Goal: Task Accomplishment & Management: Complete application form

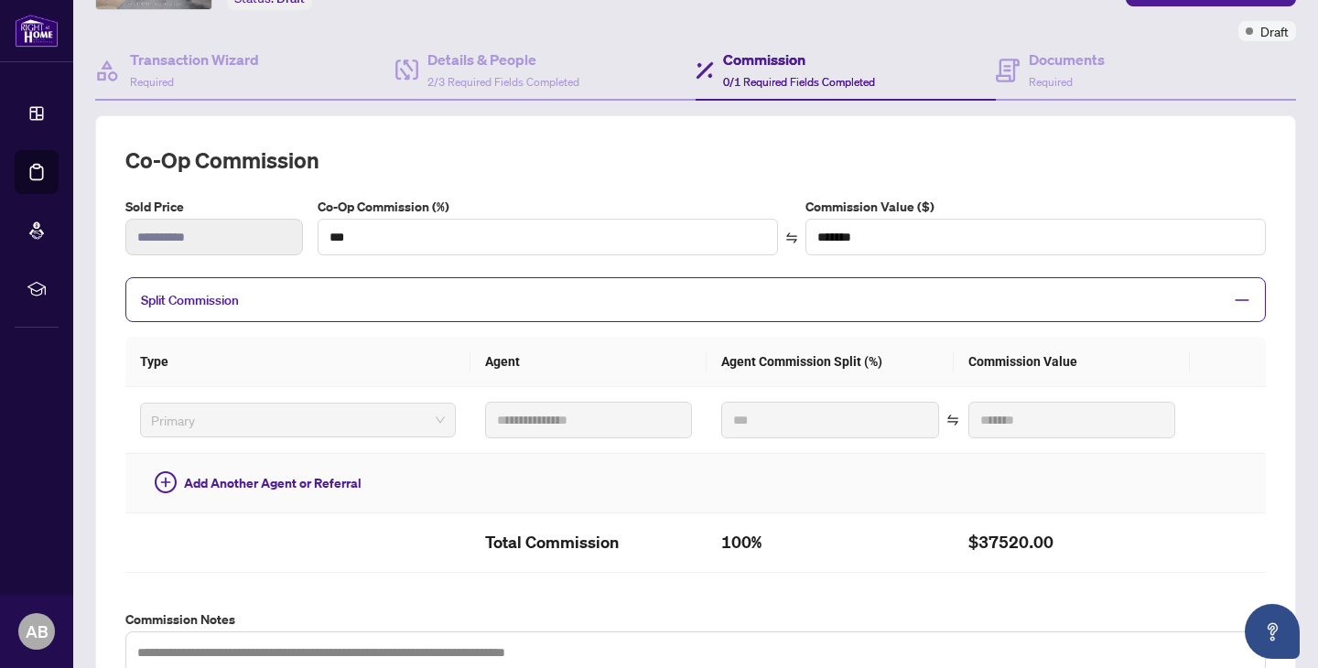
scroll to position [135, 0]
click at [1029, 83] on span "Required" at bounding box center [1051, 83] width 44 height 14
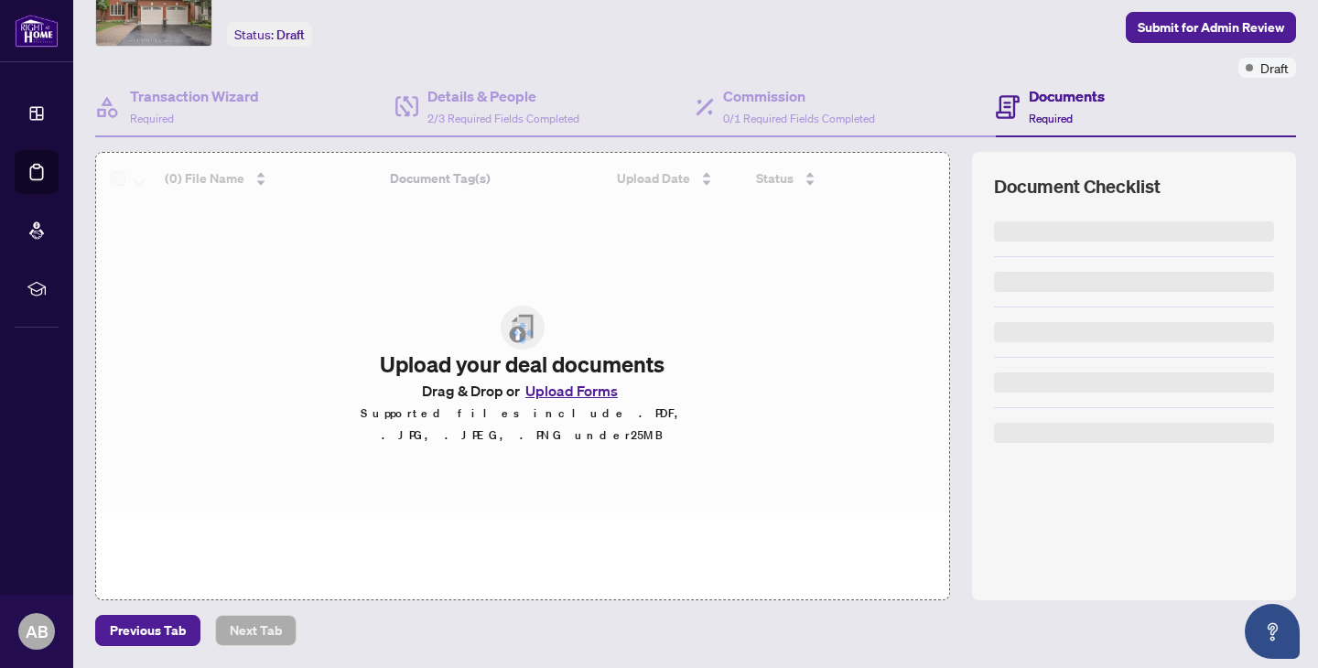
scroll to position [97, 0]
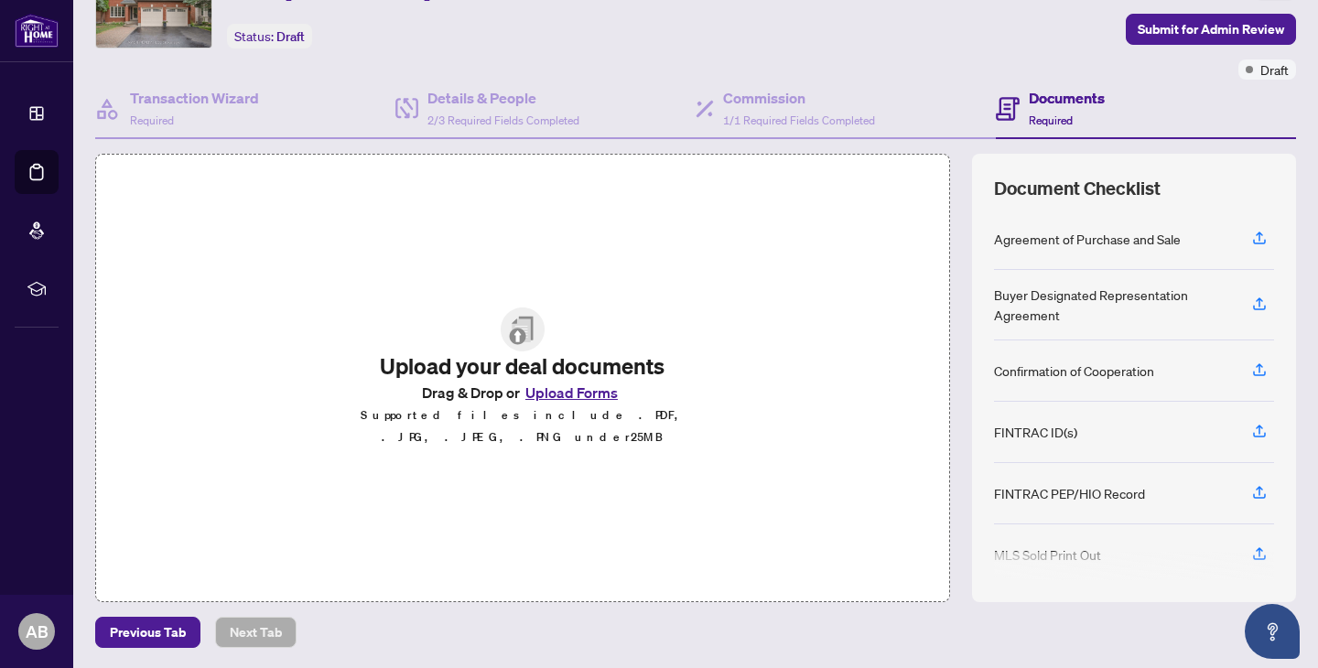
click at [576, 401] on button "Upload Forms" at bounding box center [571, 393] width 103 height 24
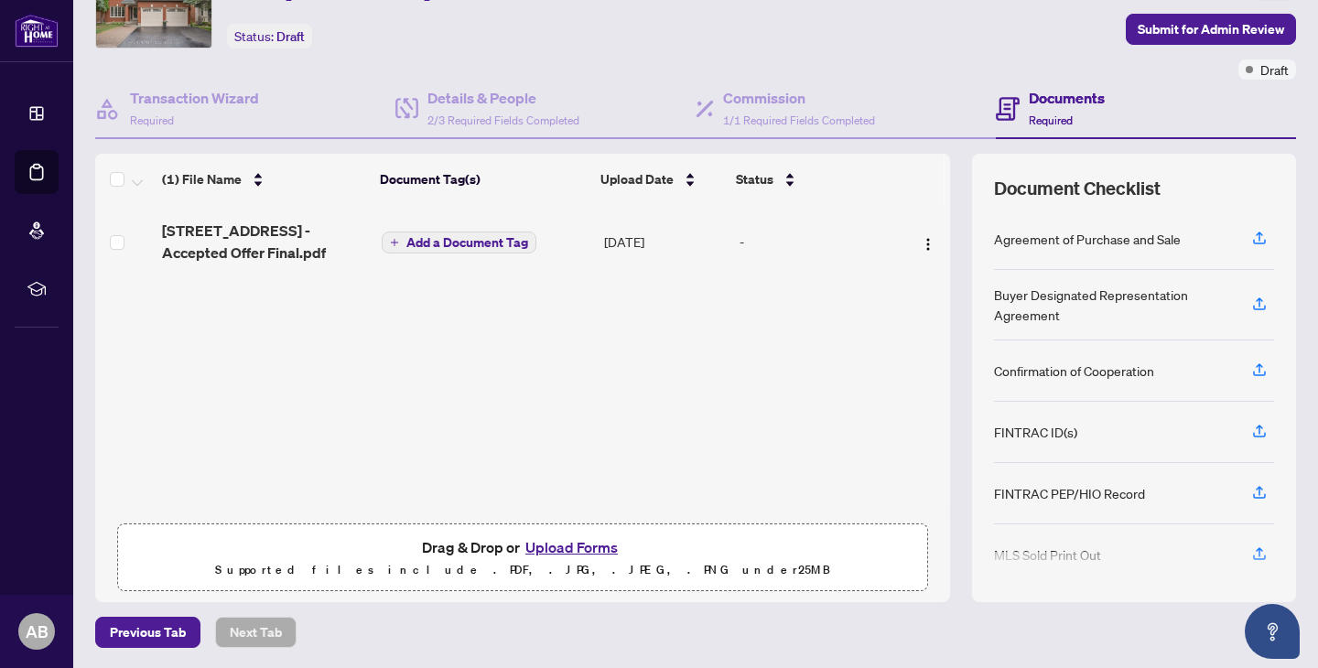
scroll to position [80, 0]
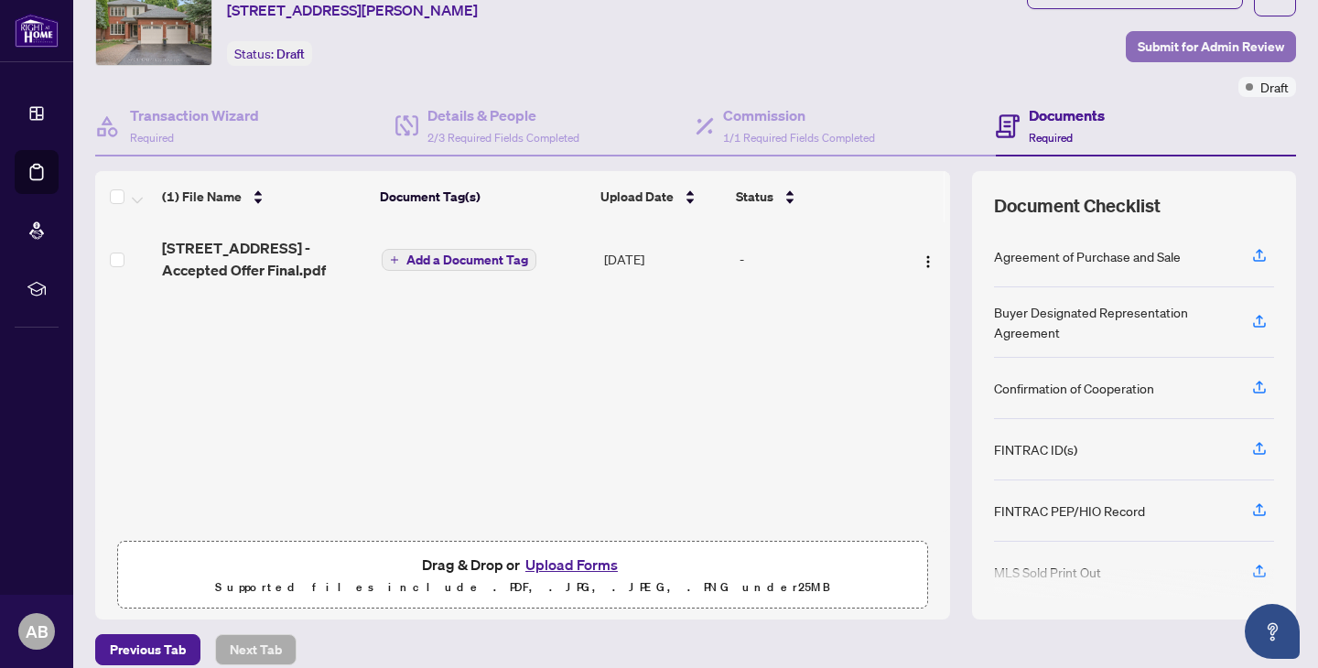
click at [1199, 38] on span "Submit for Admin Review" at bounding box center [1211, 46] width 146 height 29
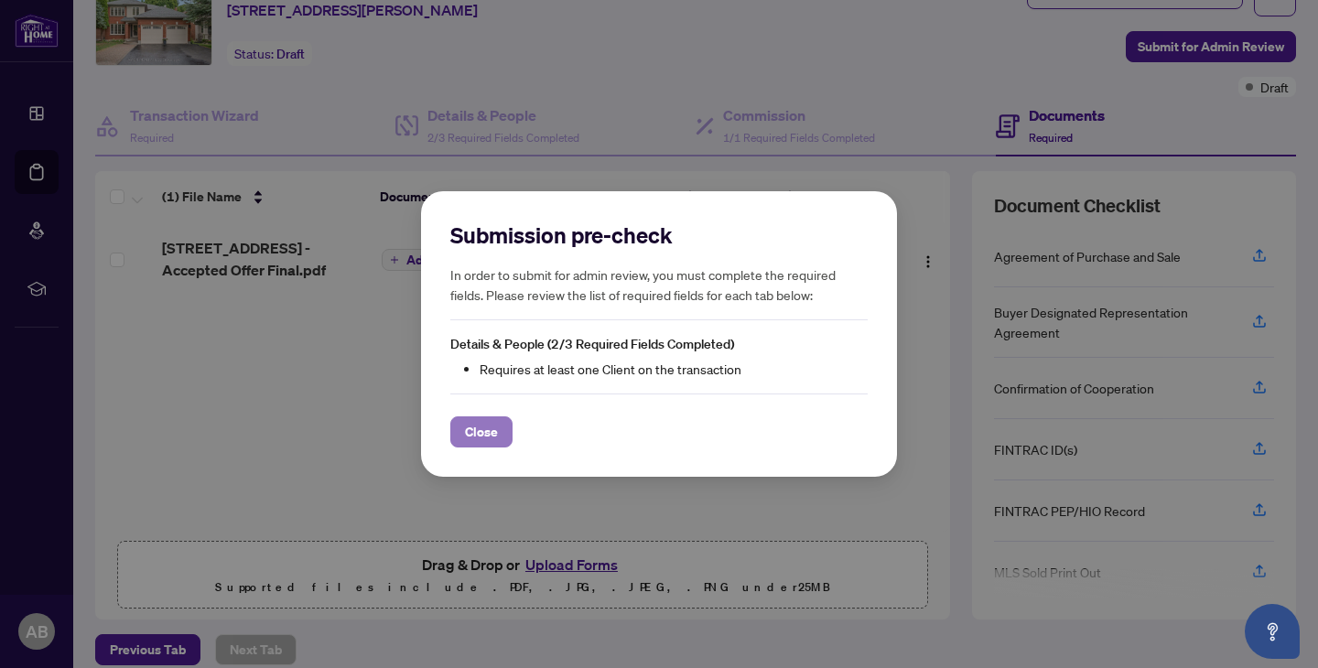
click at [492, 426] on span "Close" at bounding box center [481, 431] width 33 height 29
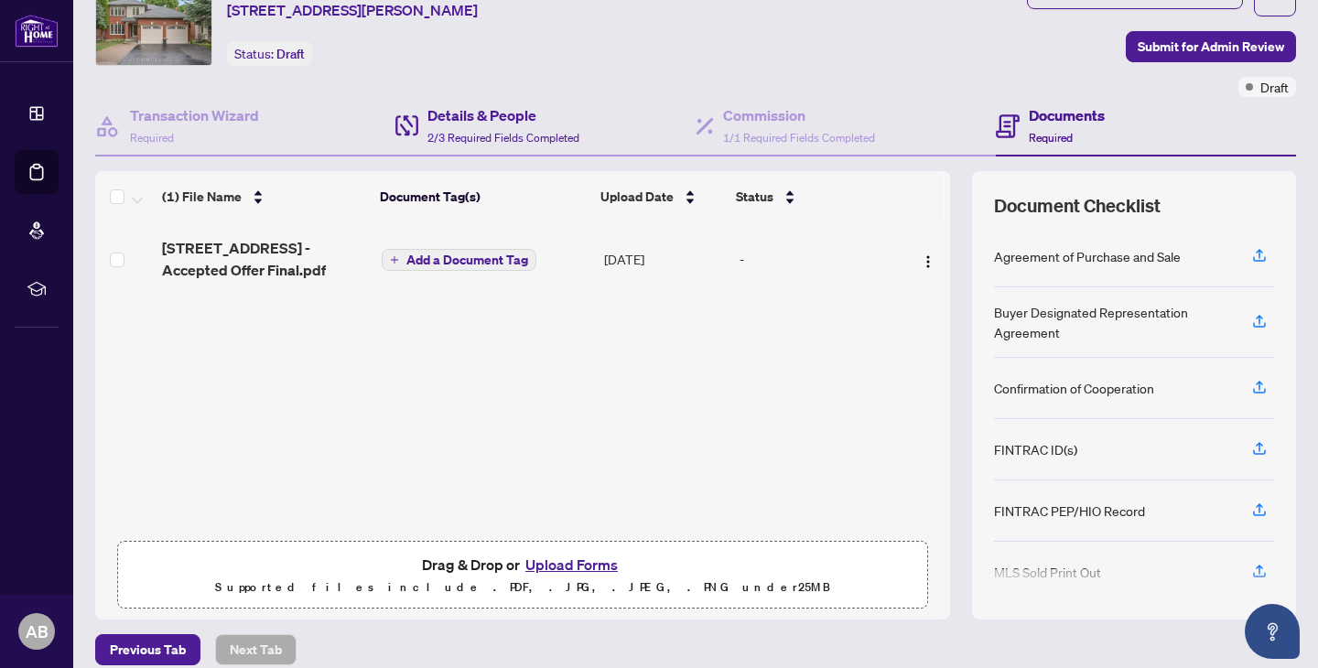
click at [522, 98] on div "Details & People 2/3 Required Fields Completed" at bounding box center [545, 126] width 300 height 59
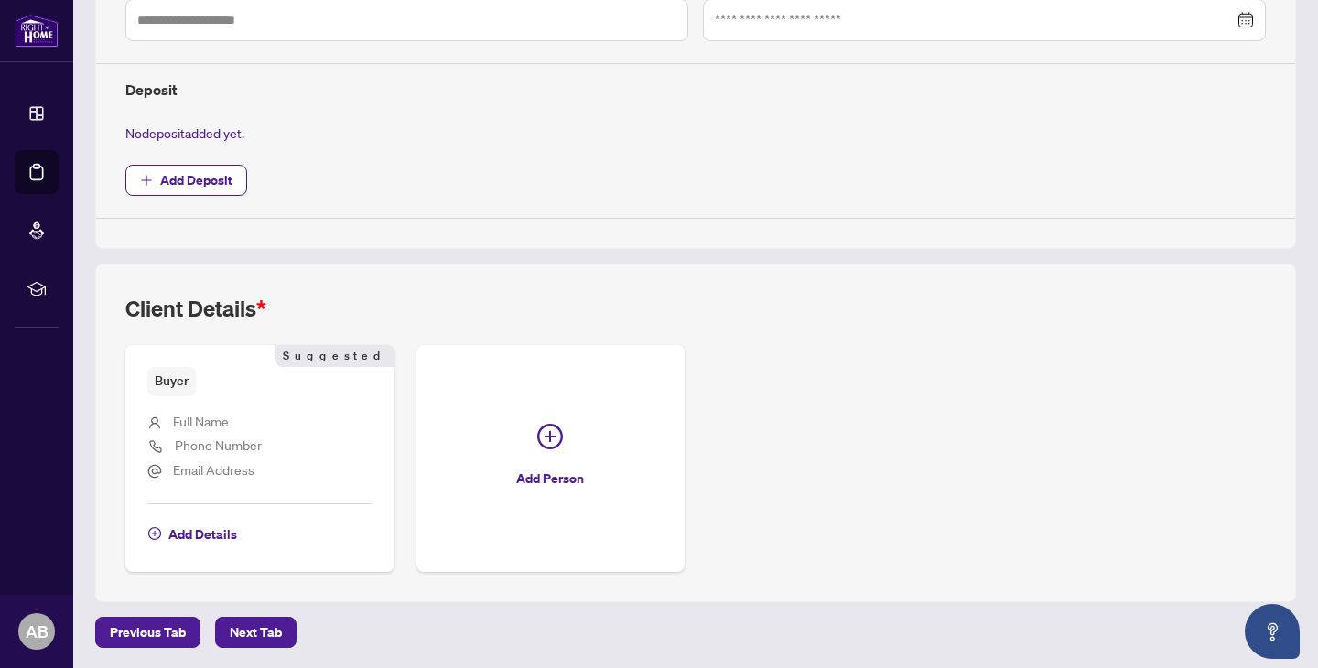
scroll to position [612, 0]
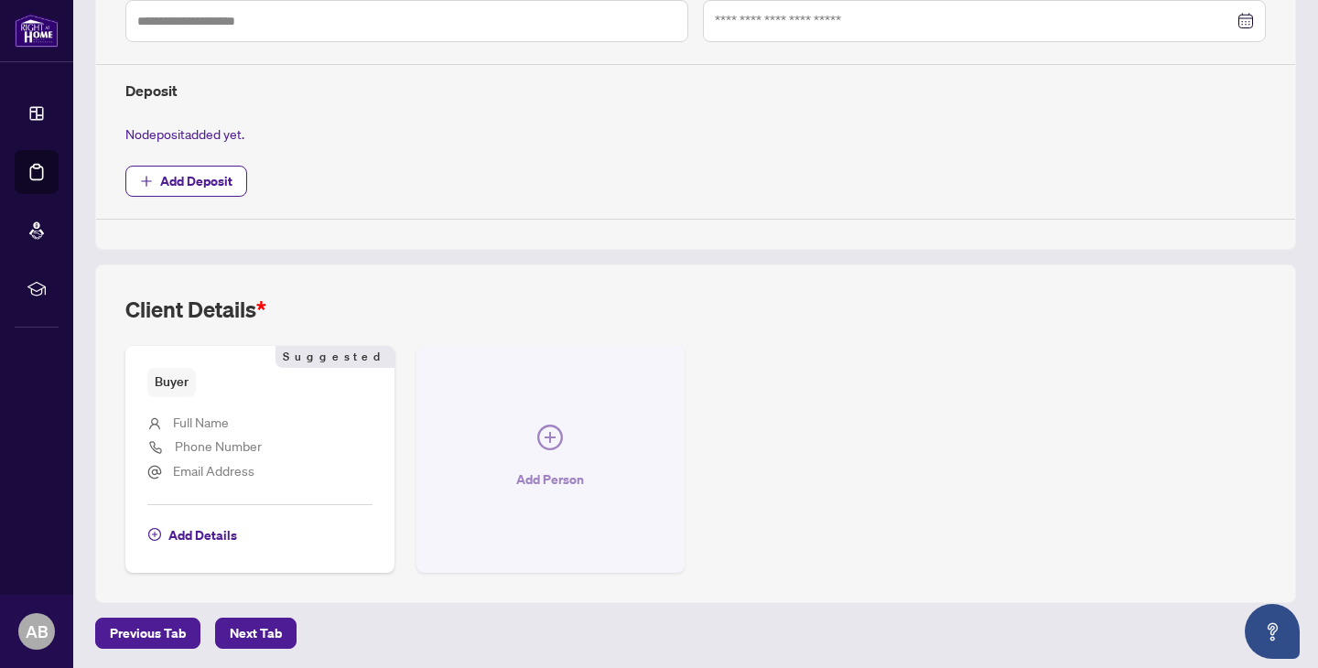
click at [550, 441] on icon "plus-circle" at bounding box center [550, 438] width 26 height 26
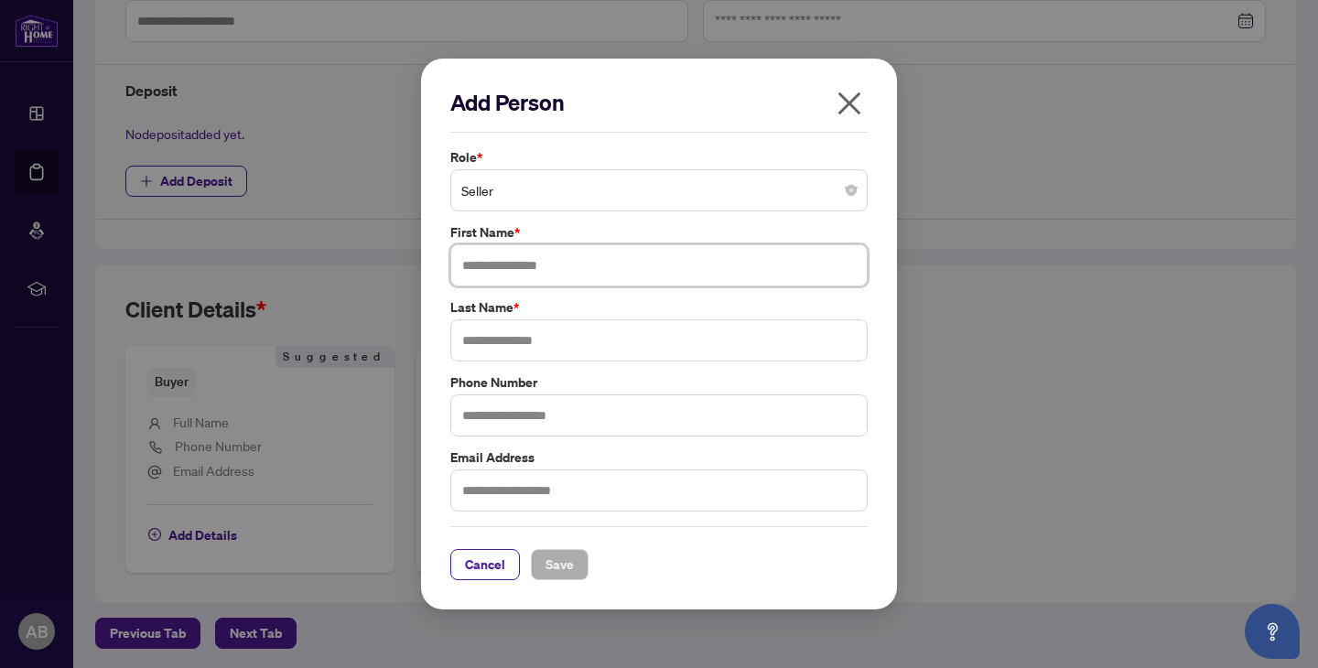
click at [534, 266] on input "text" at bounding box center [658, 265] width 417 height 42
type input "*"
click at [675, 193] on span "Seller" at bounding box center [658, 190] width 395 height 35
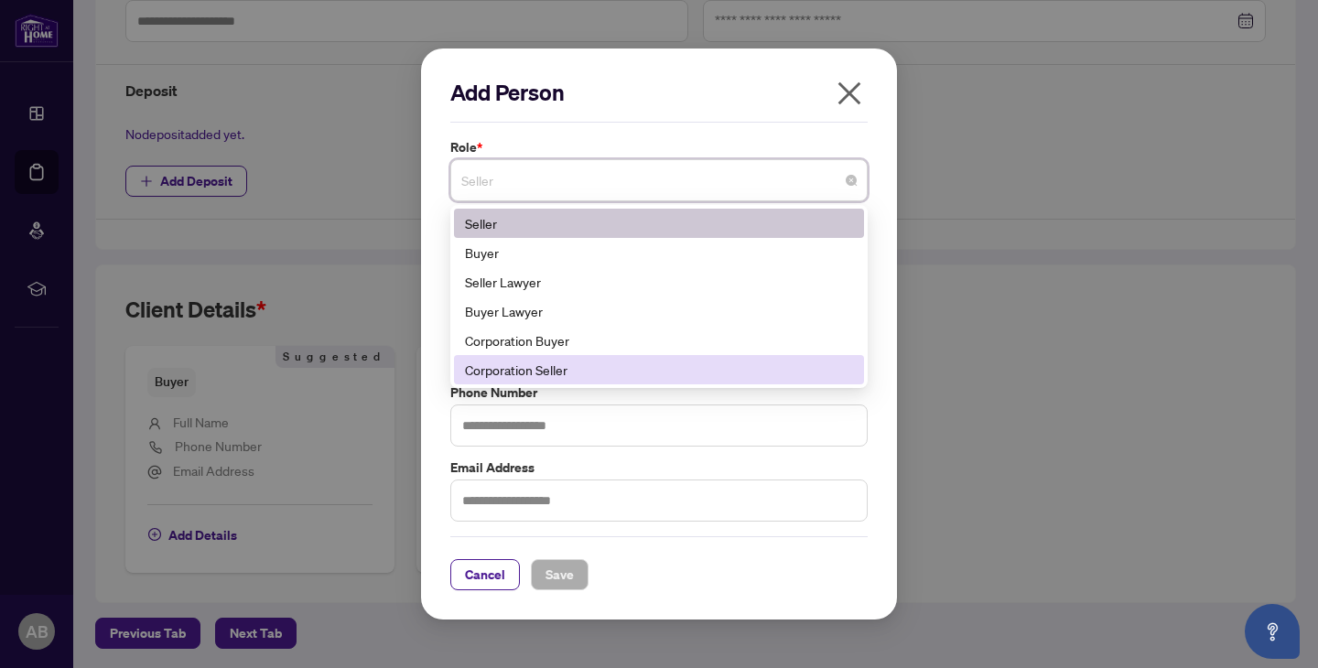
click at [655, 367] on div "Corporation Seller" at bounding box center [659, 370] width 388 height 20
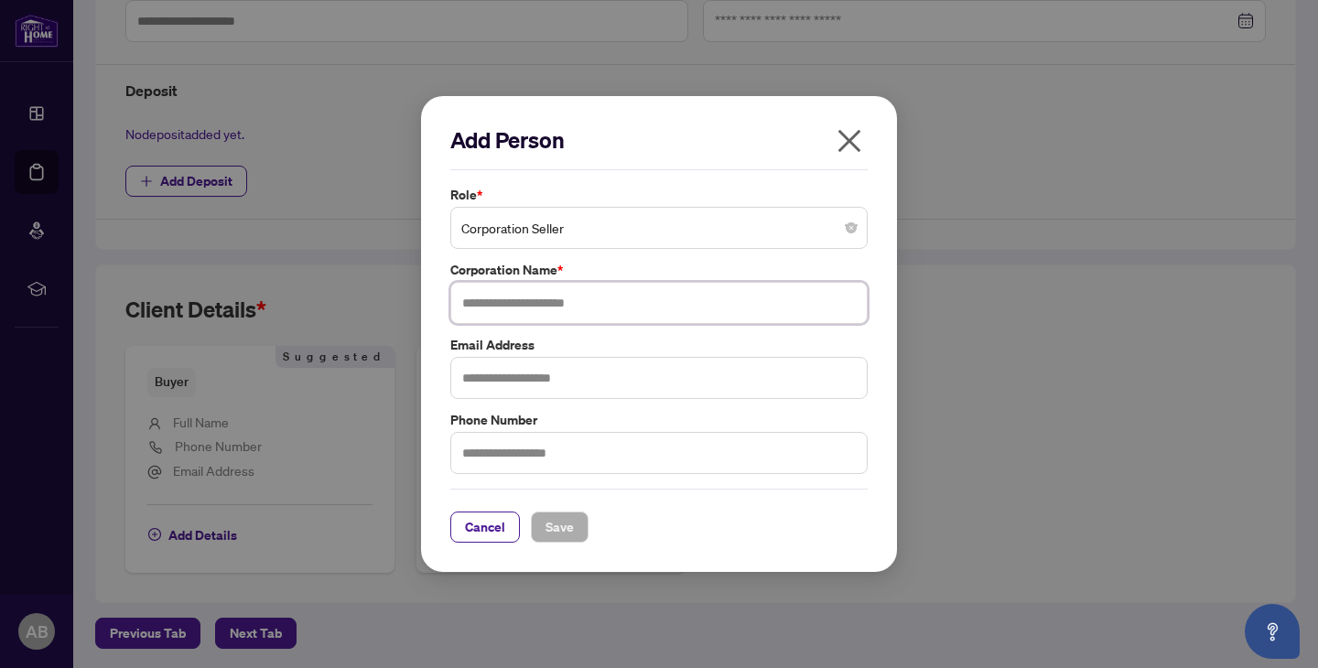
click at [551, 302] on input "text" at bounding box center [658, 303] width 417 height 42
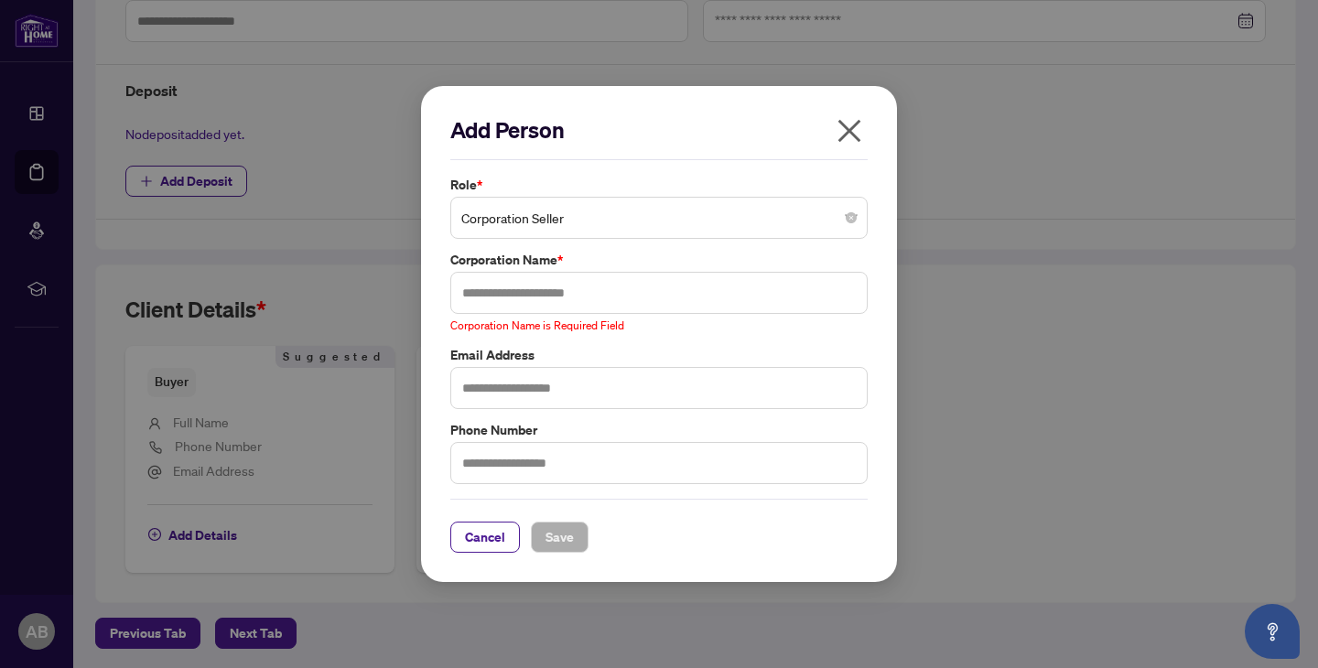
click at [607, 412] on div "Role * Corporation Seller 11 141 Seller Buyer Seller Lawyer Buyer Lawyer Corpor…" at bounding box center [659, 330] width 428 height 310
click at [550, 282] on input "text" at bounding box center [658, 293] width 417 height 42
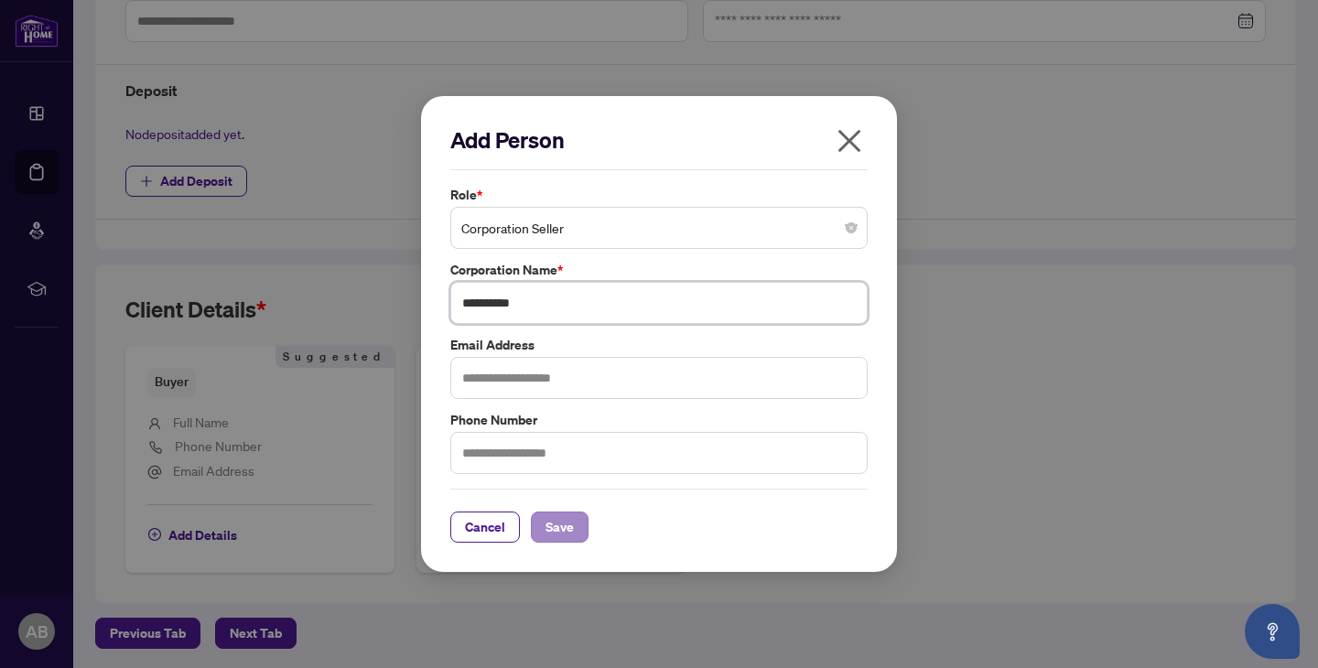
type input "**********"
click at [566, 535] on button "Save" at bounding box center [560, 527] width 58 height 31
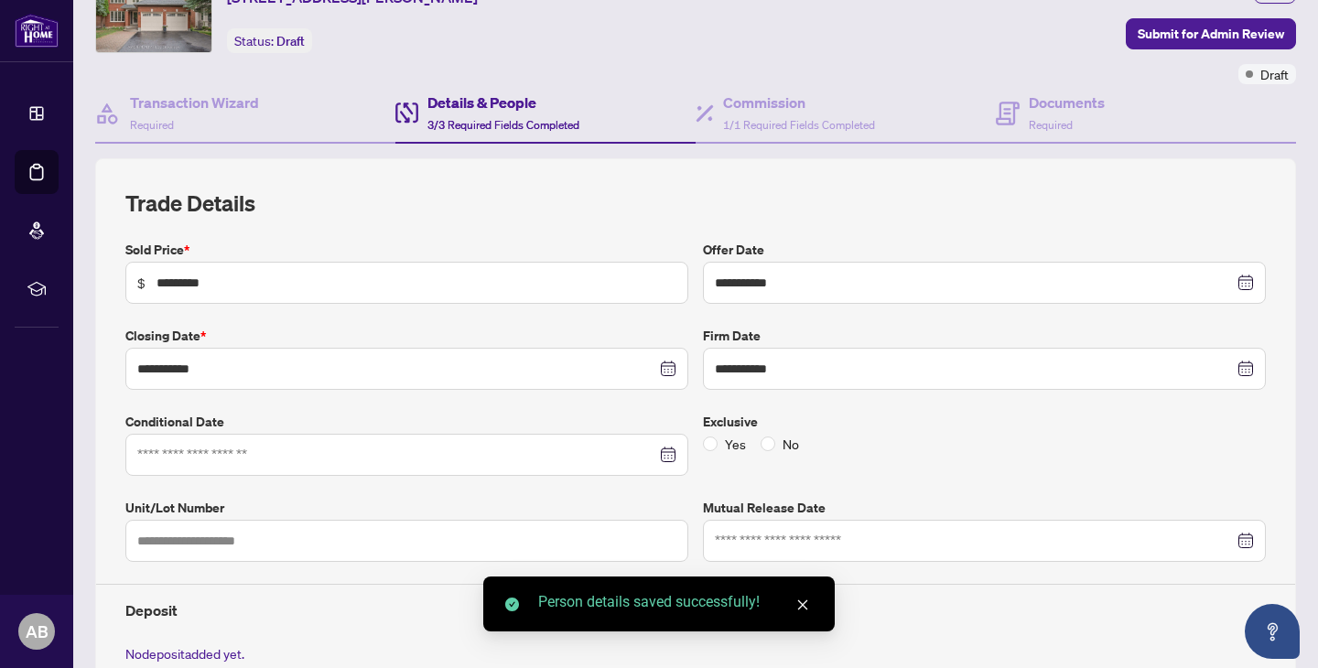
scroll to position [0, 0]
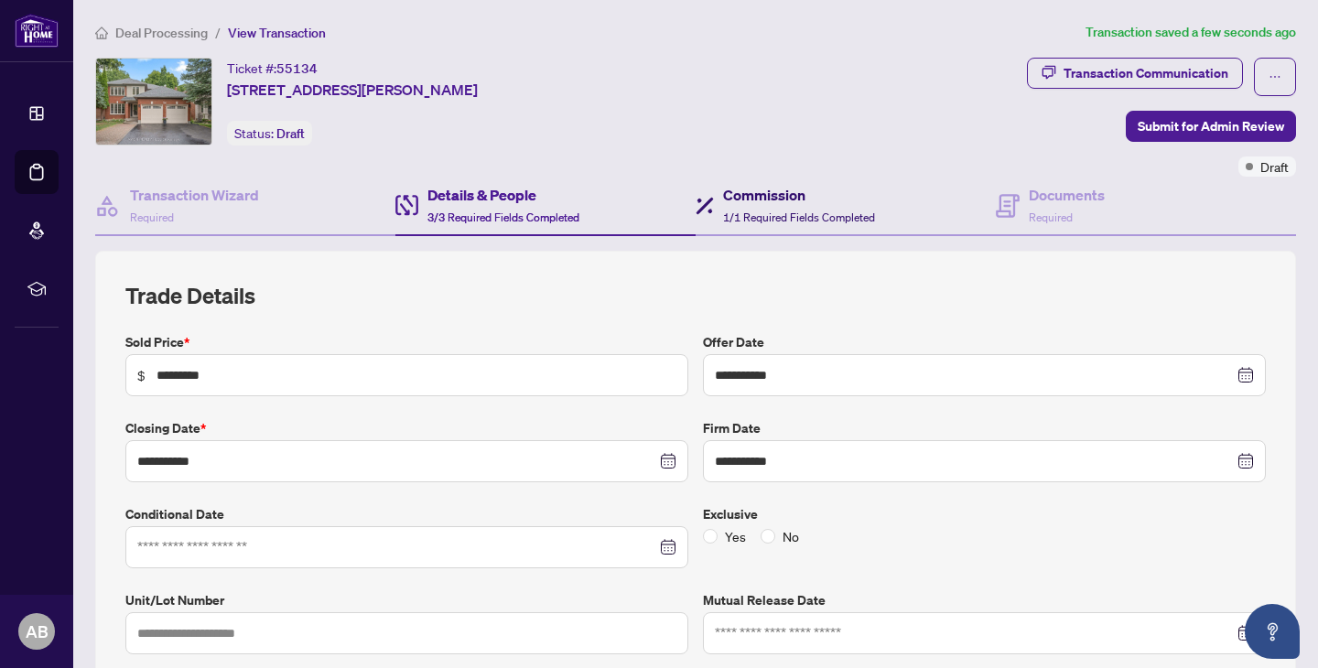
click at [740, 223] on div "Commission 1/1 Required Fields Completed" at bounding box center [799, 205] width 152 height 43
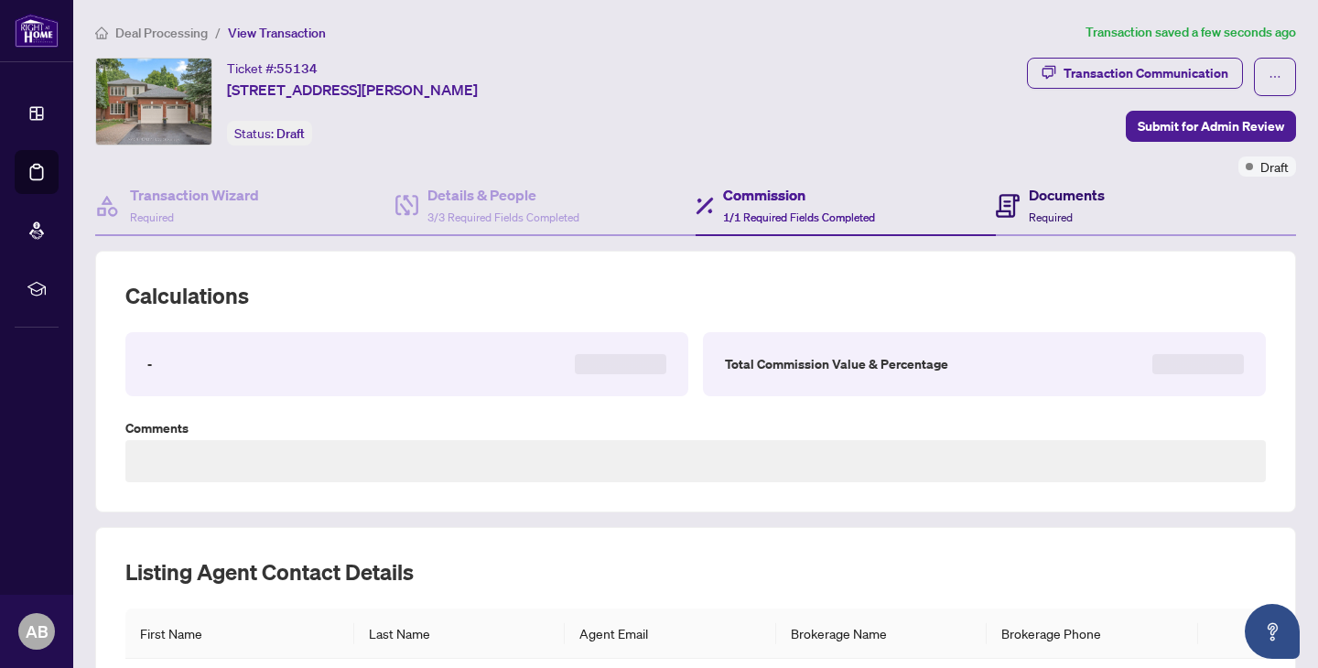
click at [1029, 211] on span "Required" at bounding box center [1051, 218] width 44 height 14
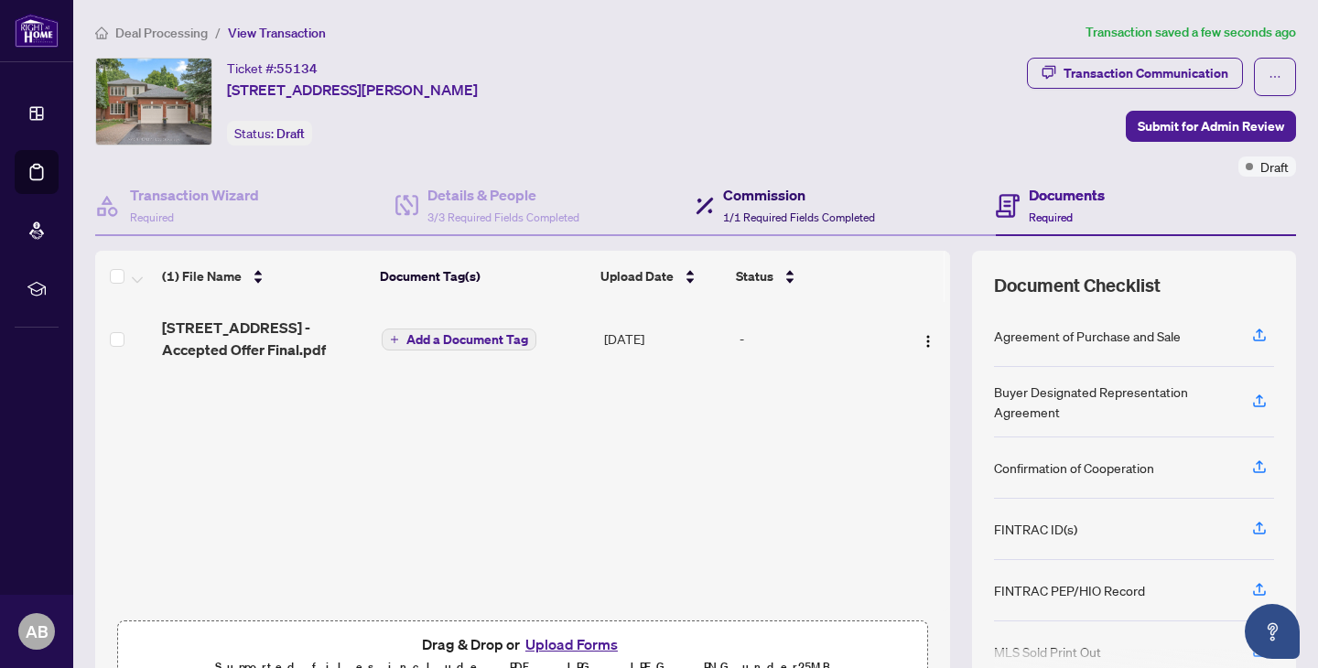
click at [757, 204] on div "Commission 1/1 Required Fields Completed" at bounding box center [799, 205] width 152 height 43
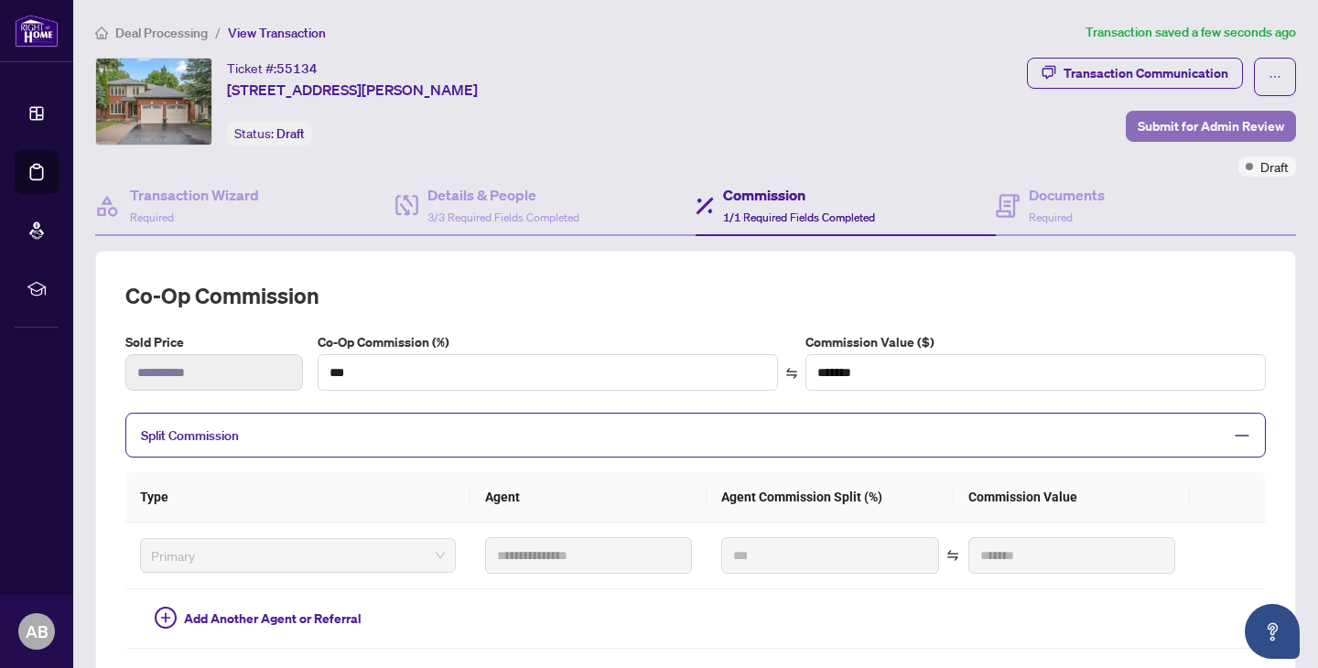
click at [1160, 124] on span "Submit for Admin Review" at bounding box center [1211, 126] width 146 height 29
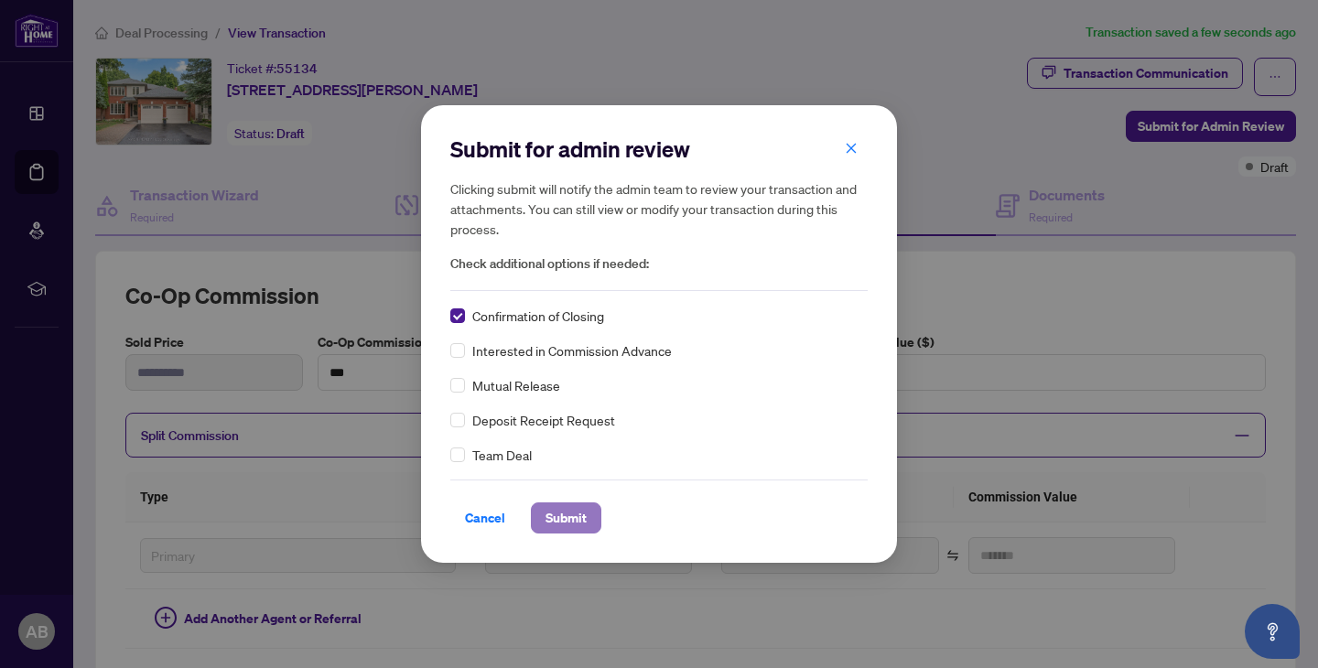
click at [573, 522] on span "Submit" at bounding box center [565, 517] width 41 height 29
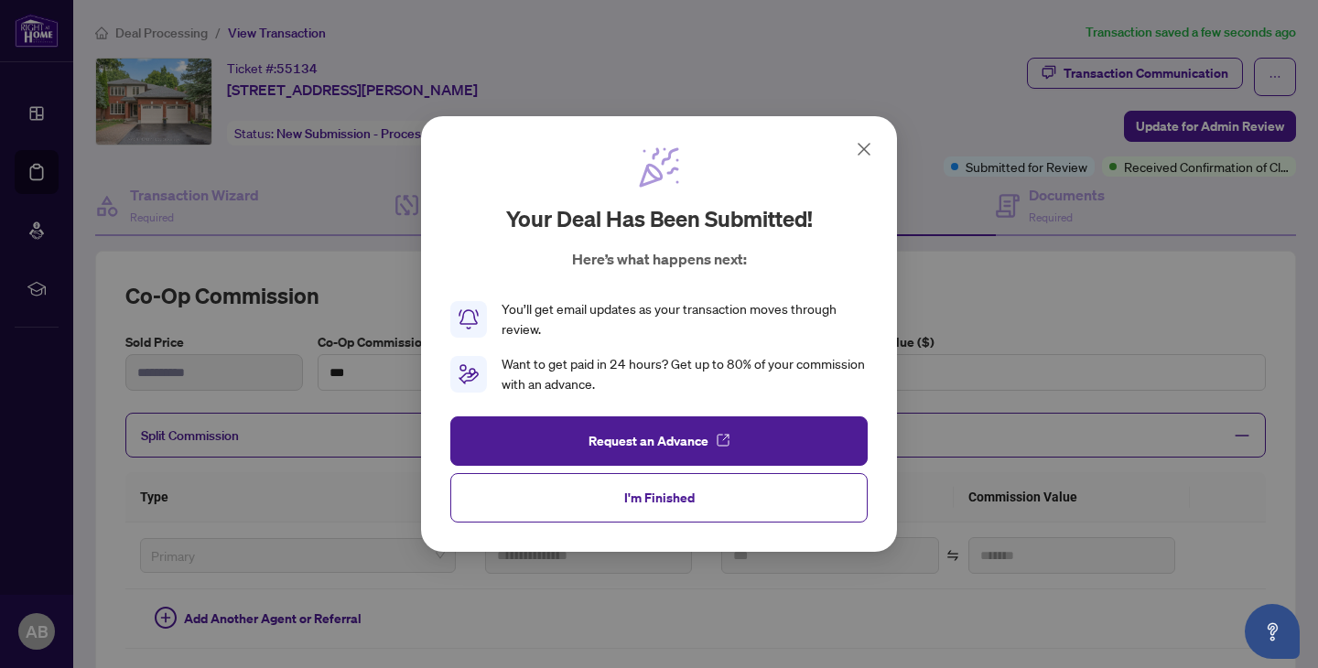
click at [862, 149] on icon at bounding box center [864, 149] width 22 height 22
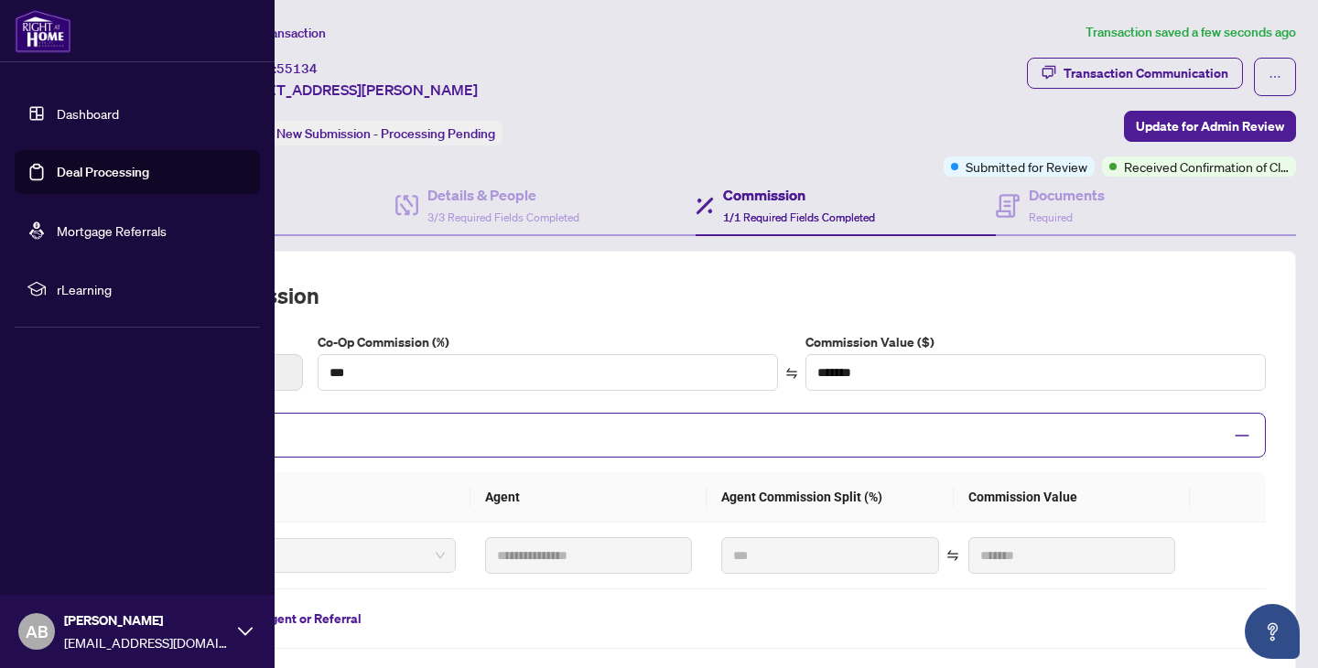
click at [57, 115] on link "Dashboard" at bounding box center [88, 113] width 62 height 16
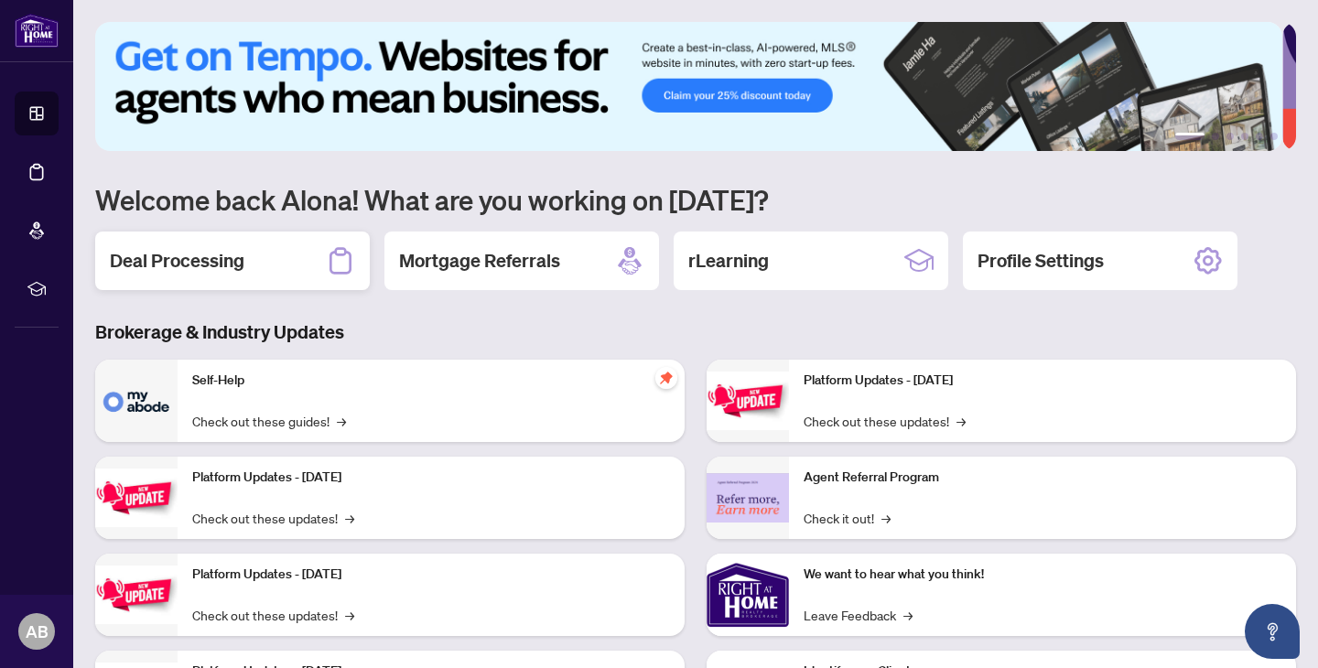
click at [228, 251] on h2 "Deal Processing" at bounding box center [177, 261] width 135 height 26
